Goal: Information Seeking & Learning: Learn about a topic

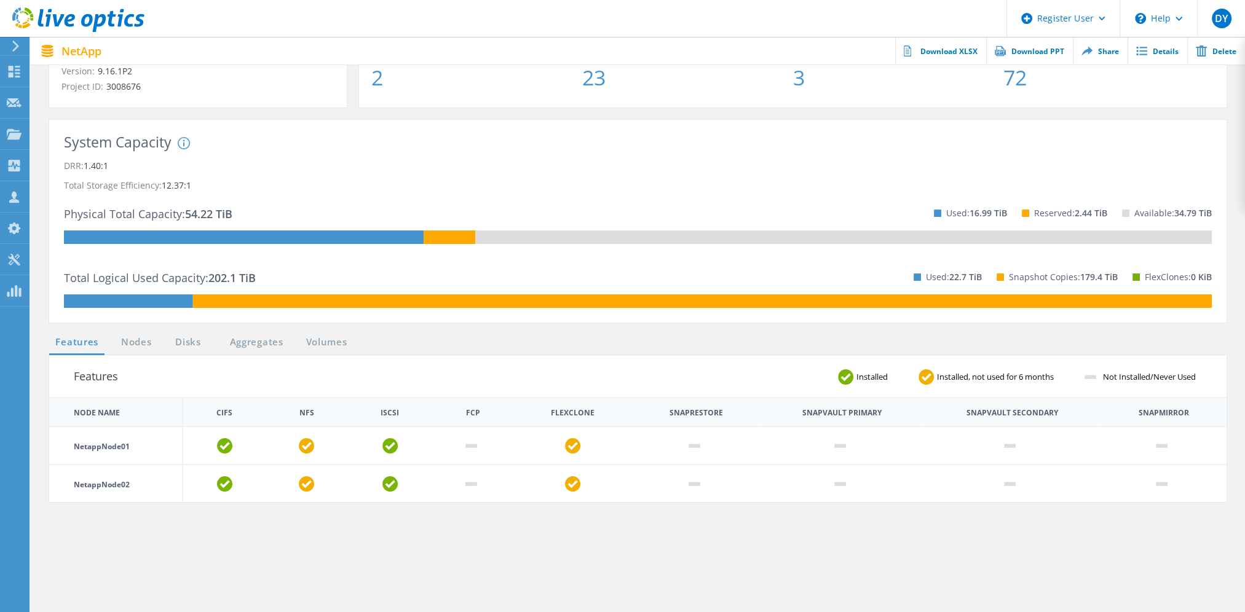
scroll to position [184, 0]
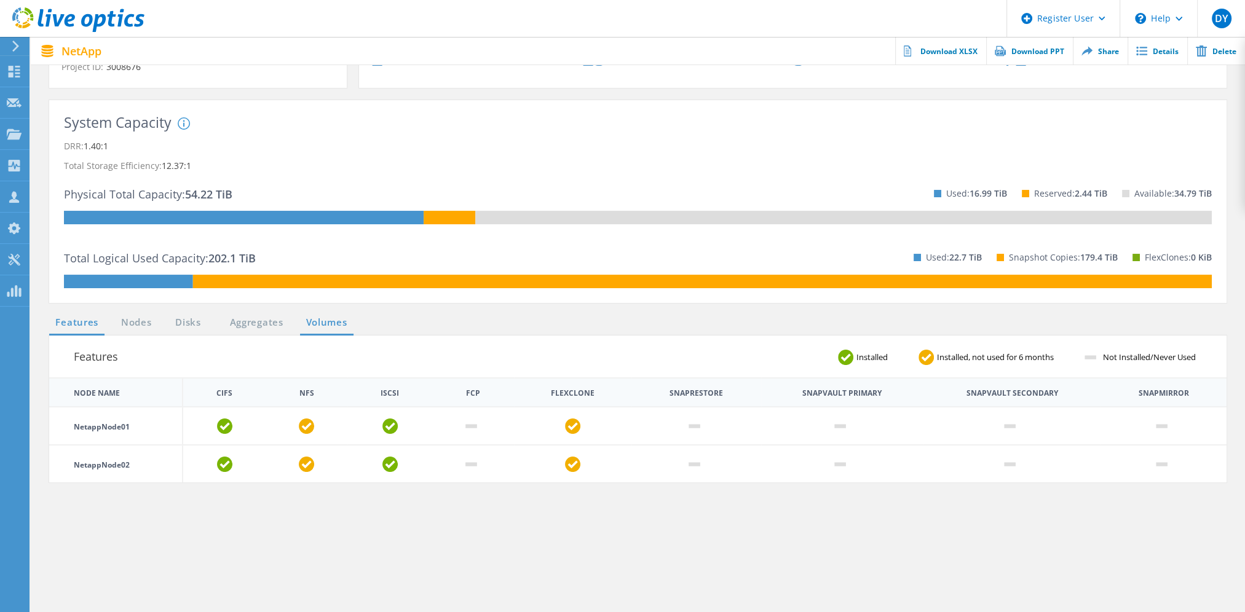
click at [341, 318] on link "Volumes" at bounding box center [326, 322] width 53 height 15
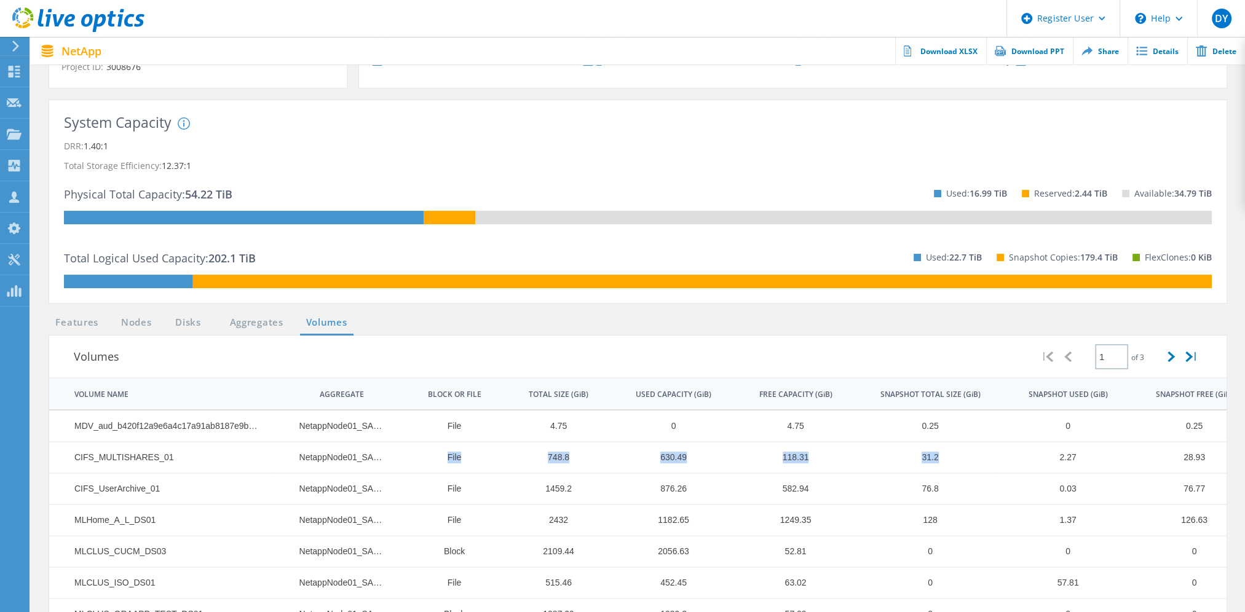
drag, startPoint x: 379, startPoint y: 462, endPoint x: 971, endPoint y: 470, distance: 592.1
click at [971, 470] on tr "CIFS_MULTISHARES_01 NetappNode01_SAS_1 File 748.8 630.49 118.31 31.2 2.27 28.93…" at bounding box center [913, 457] width 1728 height 31
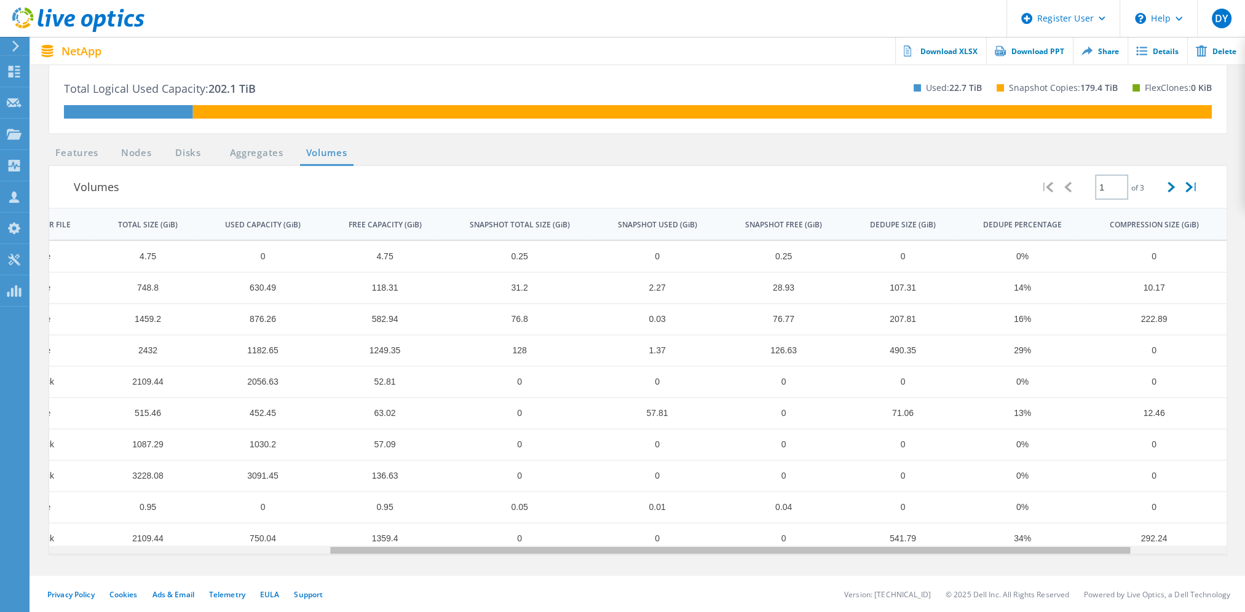
scroll to position [0, 479]
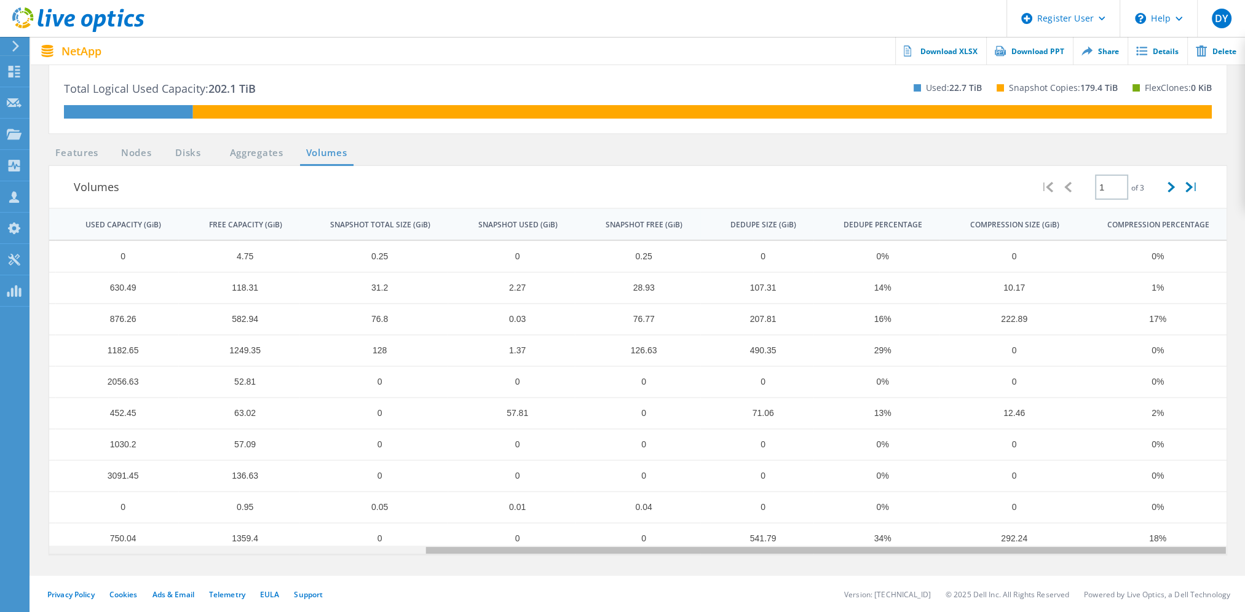
drag, startPoint x: 245, startPoint y: 548, endPoint x: 654, endPoint y: 541, distance: 408.9
click at [654, 541] on body "Register User \n Help Explore Helpful Articles Contact Support DY Dell User Did…" at bounding box center [622, 146] width 1245 height 933
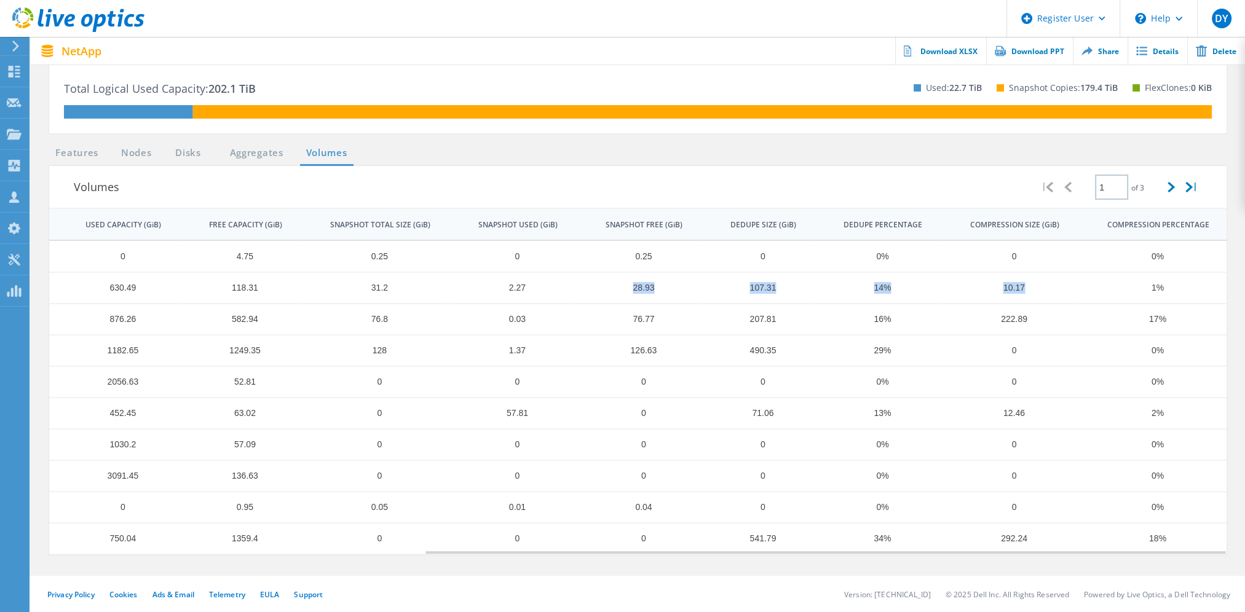
drag, startPoint x: 1038, startPoint y: 287, endPoint x: 542, endPoint y: 274, distance: 496.3
click at [542, 274] on tr "CIFS_MULTISHARES_01 NetappNode01_SAS_1 File 748.8 630.49 118.31 31.2 2.27 28.93…" at bounding box center [362, 287] width 1728 height 31
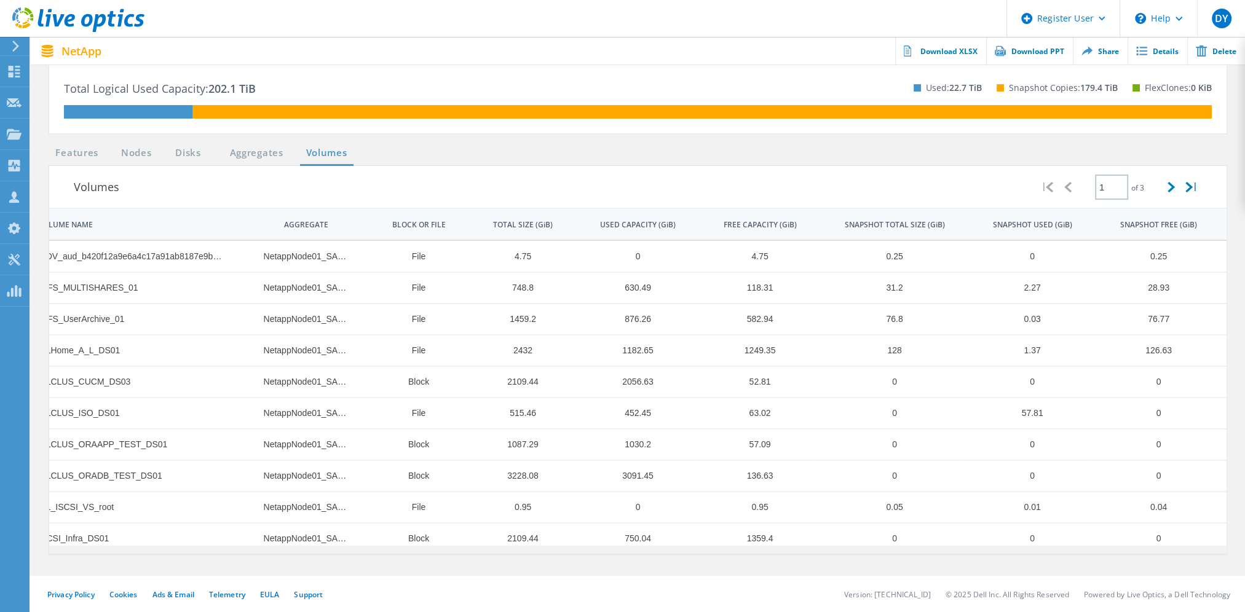
drag, startPoint x: 748, startPoint y: 548, endPoint x: 475, endPoint y: 543, distance: 273.0
click at [475, 543] on body "Register User \n Help Explore Helpful Articles Contact Support DY Dell User Did…" at bounding box center [622, 146] width 1245 height 933
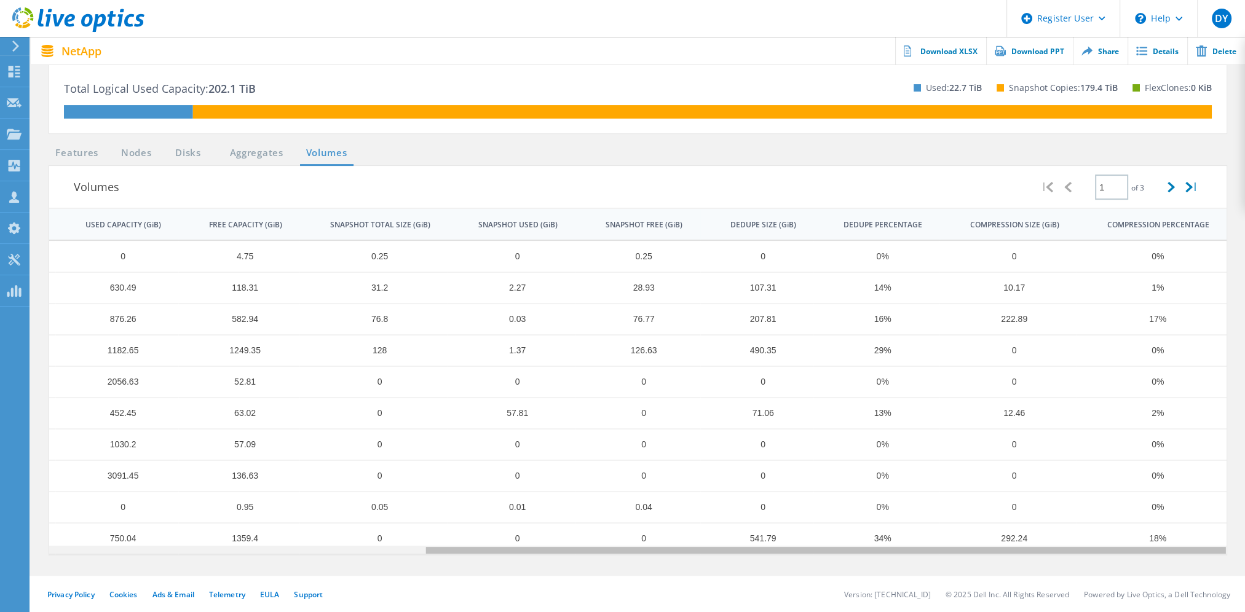
drag, startPoint x: 721, startPoint y: 550, endPoint x: 1175, endPoint y: 547, distance: 454.3
click at [1175, 547] on body "Register User \n Help Explore Helpful Articles Contact Support DY Dell User Did…" at bounding box center [622, 146] width 1245 height 933
drag, startPoint x: 526, startPoint y: 548, endPoint x: 671, endPoint y: 552, distance: 144.5
click at [671, 552] on body "Register User \n Help Explore Helpful Articles Contact Support DY Dell User Did…" at bounding box center [622, 146] width 1245 height 933
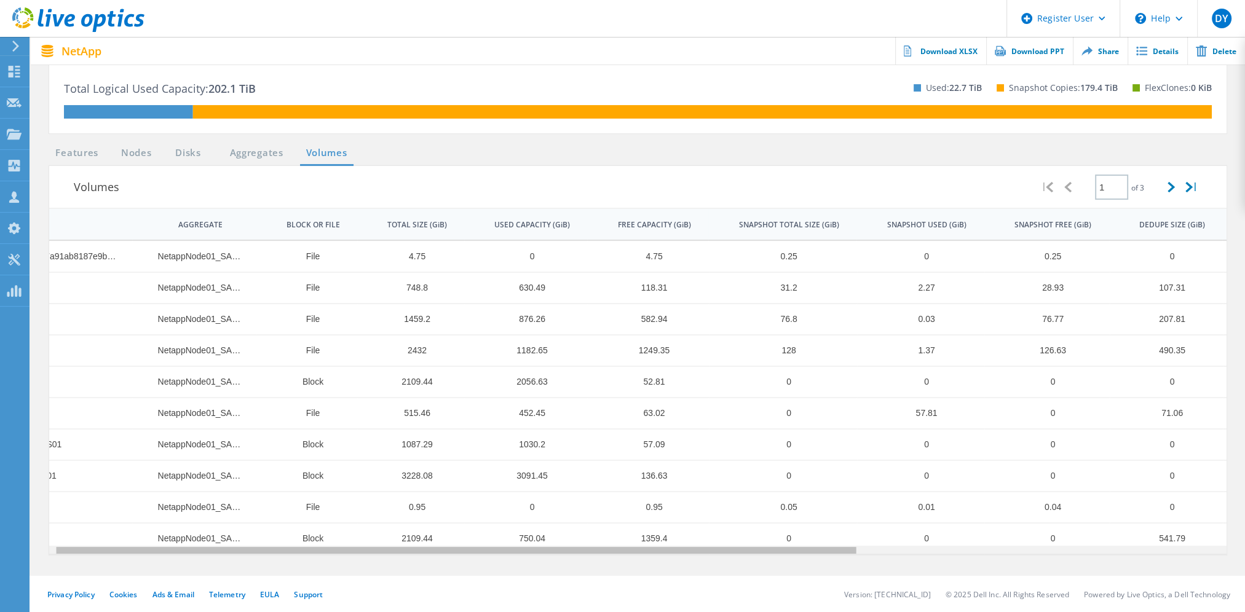
scroll to position [0, 0]
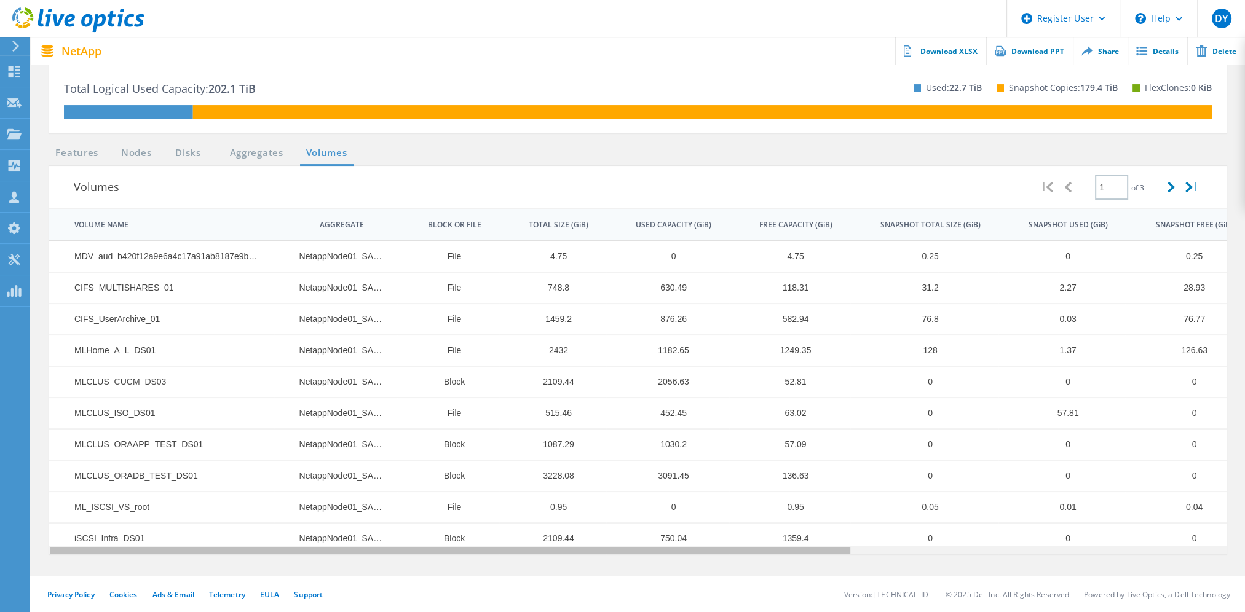
drag, startPoint x: 492, startPoint y: 546, endPoint x: 16, endPoint y: 497, distance: 478.4
click at [15, 499] on body "Register User \n Help Explore Helpful Articles Contact Support DY Dell User Did…" at bounding box center [622, 146] width 1245 height 933
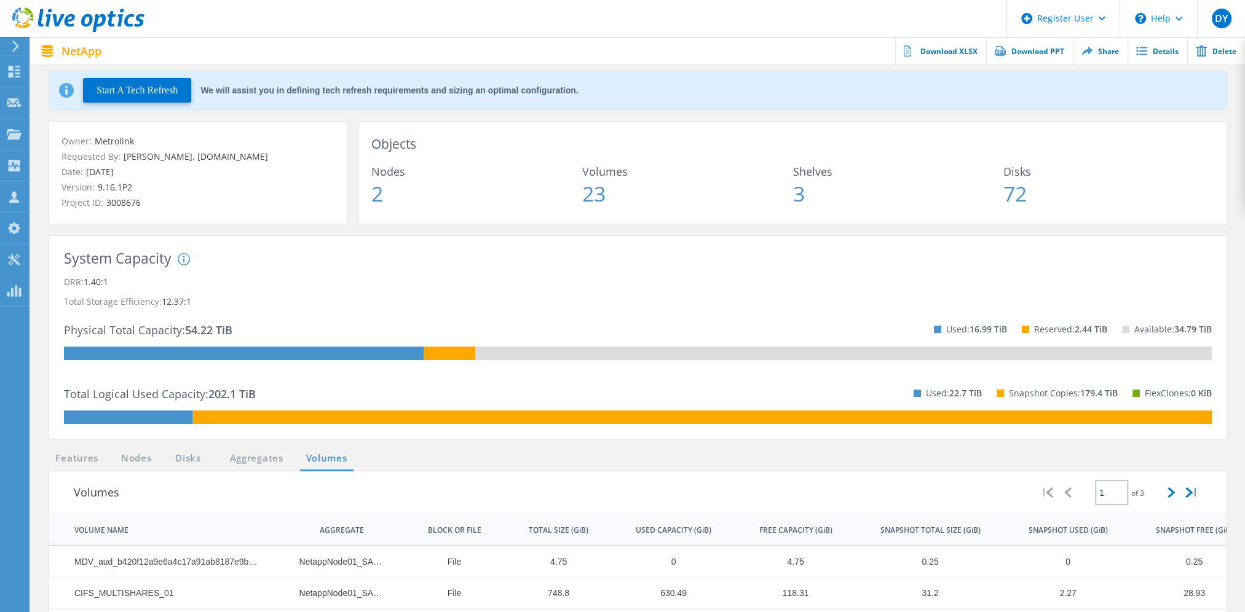
scroll to position [47, 0]
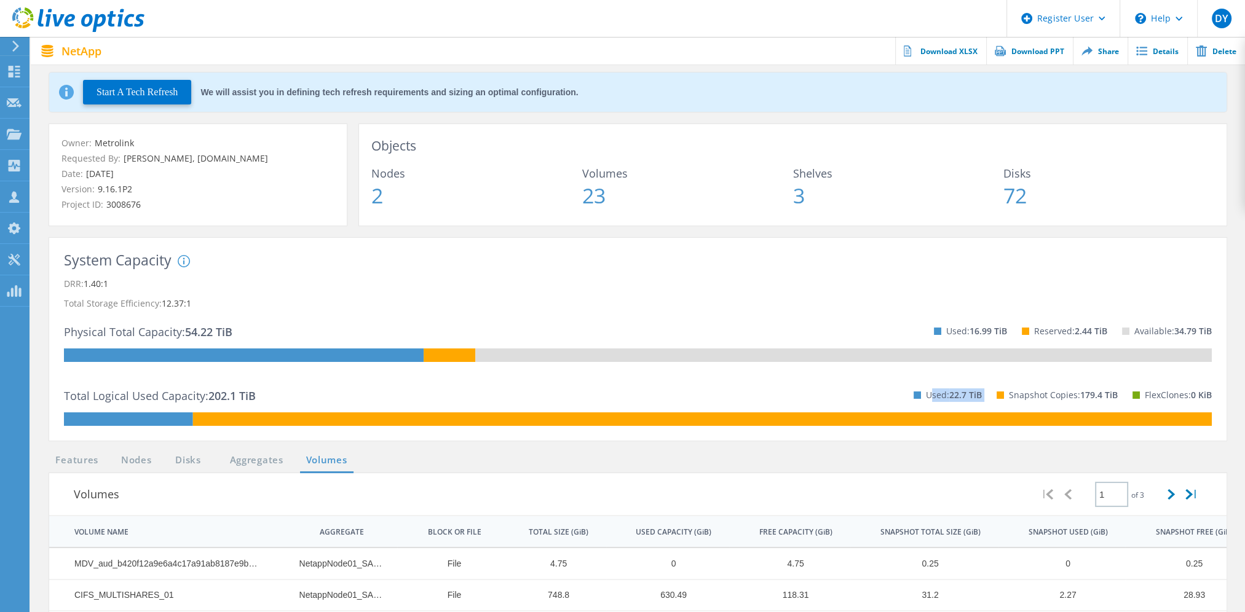
drag, startPoint x: 931, startPoint y: 393, endPoint x: 1008, endPoint y: 403, distance: 76.8
click at [1008, 403] on div "Used: 22.7 TiB Snapshot Copies: 179.4 TiB FlexClones: 0 KiB" at bounding box center [1055, 394] width 313 height 35
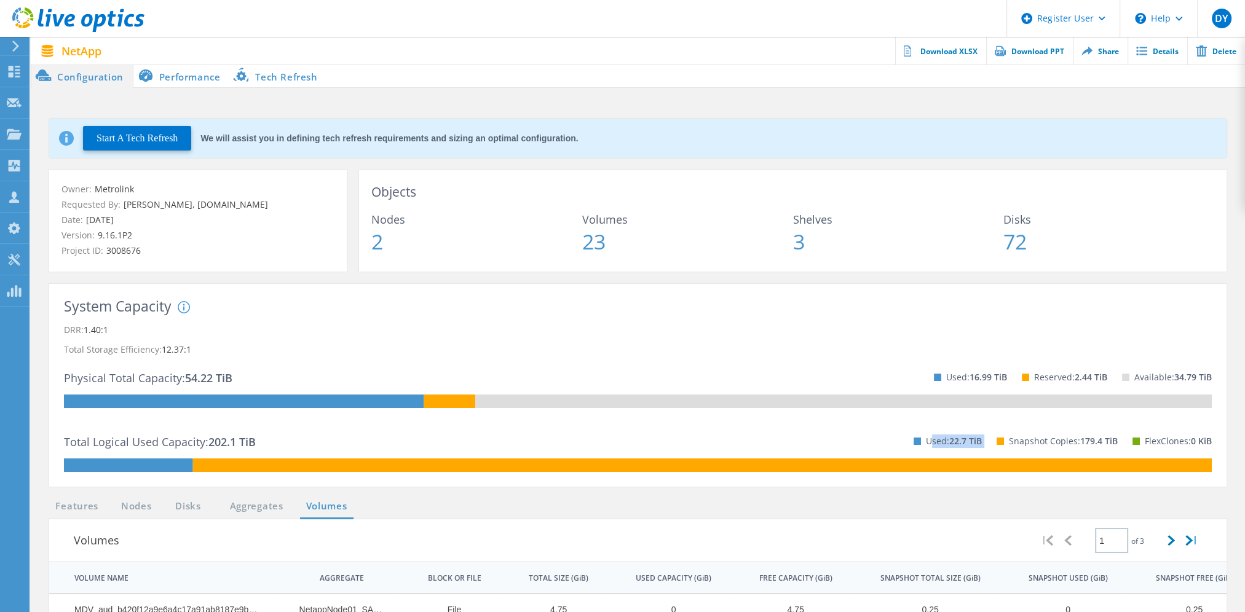
scroll to position [0, 0]
click at [336, 402] on rect at bounding box center [244, 402] width 360 height 14
click at [500, 396] on rect at bounding box center [843, 402] width 737 height 14
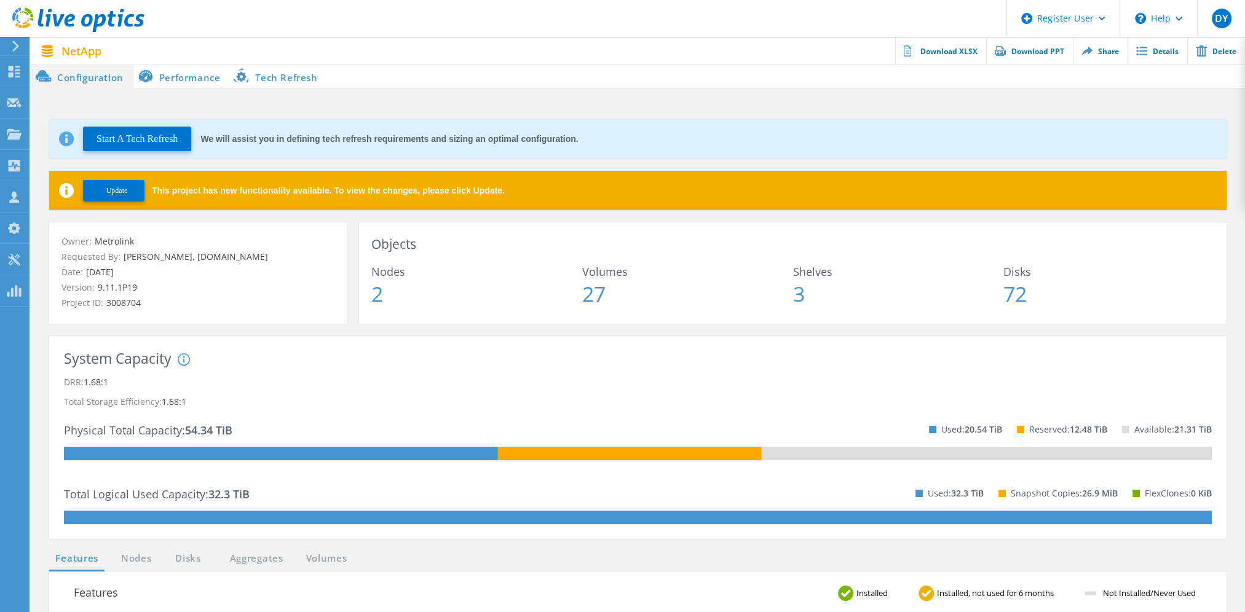
click at [448, 460] on div "System Capacity System DRR represents DRR w/o SnapShots and FlexClones for newe…" at bounding box center [638, 437] width 1148 height 173
click at [449, 455] on rect at bounding box center [281, 454] width 434 height 14
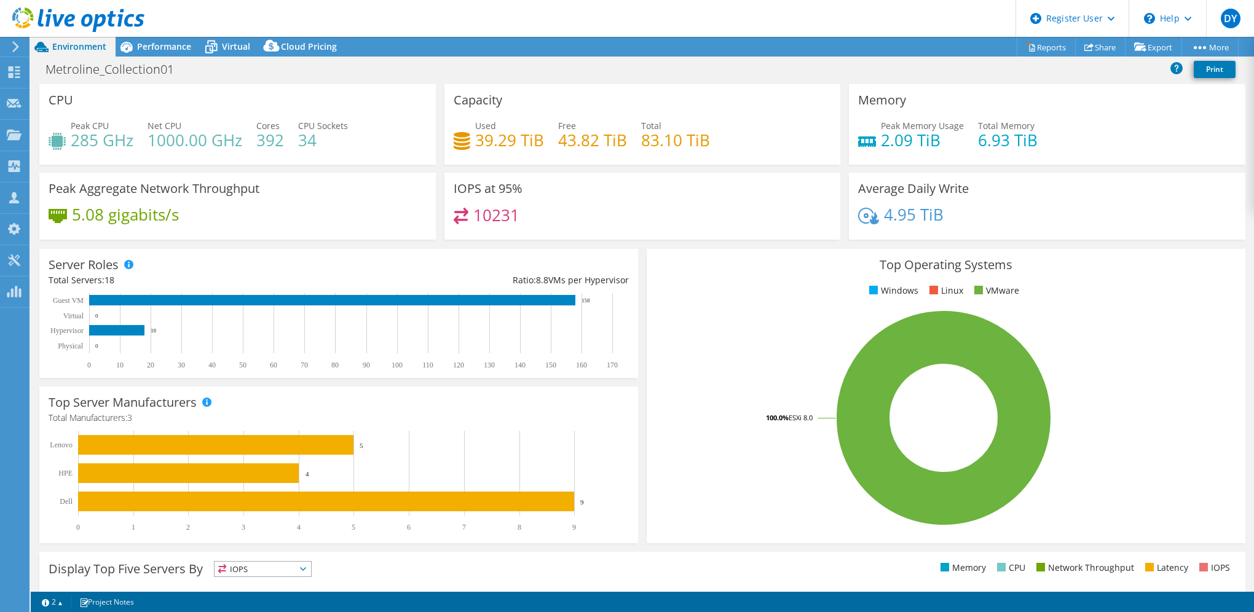
select select "USD"
drag, startPoint x: 543, startPoint y: 138, endPoint x: 454, endPoint y: 145, distance: 89.4
click at [454, 145] on div "Used 39.29 TiB Free 43.82 TiB Total 83.10 TiB" at bounding box center [643, 139] width 378 height 40
